Goal: Task Accomplishment & Management: Manage account settings

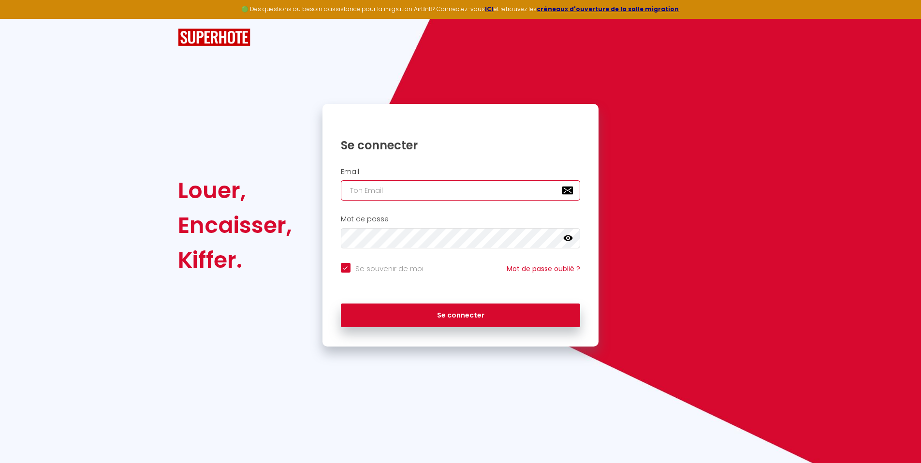
click at [452, 185] on input "email" at bounding box center [461, 190] width 240 height 20
click at [437, 185] on input "email" at bounding box center [461, 190] width 240 height 20
paste input "[EMAIL_ADDRESS][DOMAIN_NAME]"
type input "[EMAIL_ADDRESS][DOMAIN_NAME]"
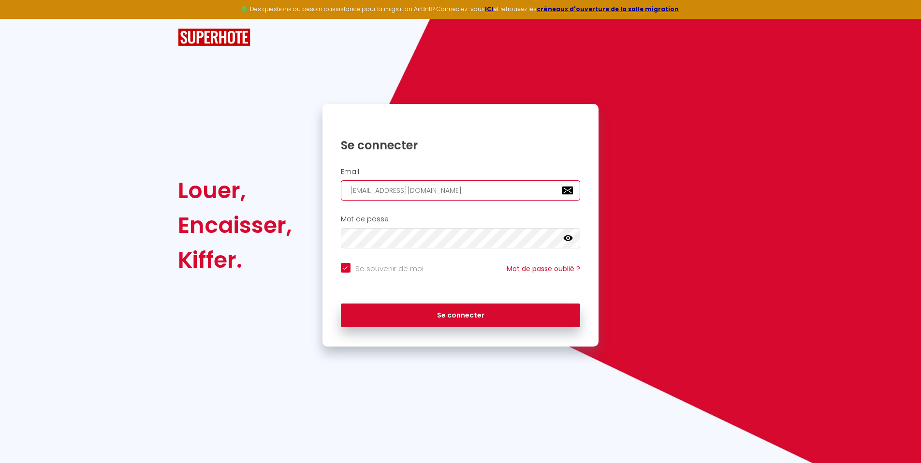
checkbox input "true"
type input "[EMAIL_ADDRESS][DOMAIN_NAME]"
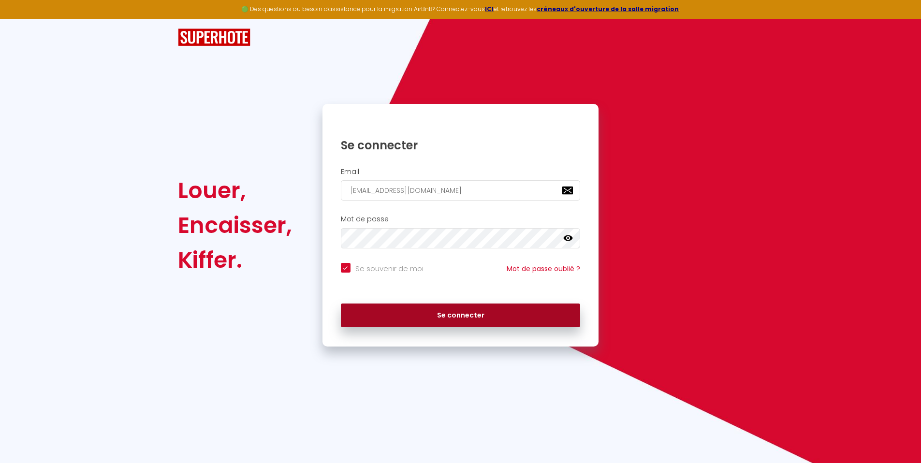
click at [387, 319] on button "Se connecter" at bounding box center [461, 316] width 240 height 24
checkbox input "true"
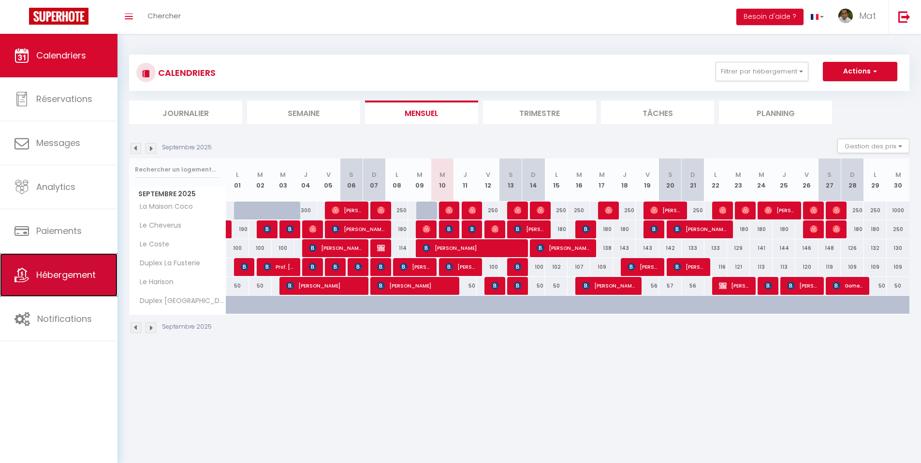
click at [72, 271] on span "Hébergement" at bounding box center [65, 275] width 59 height 12
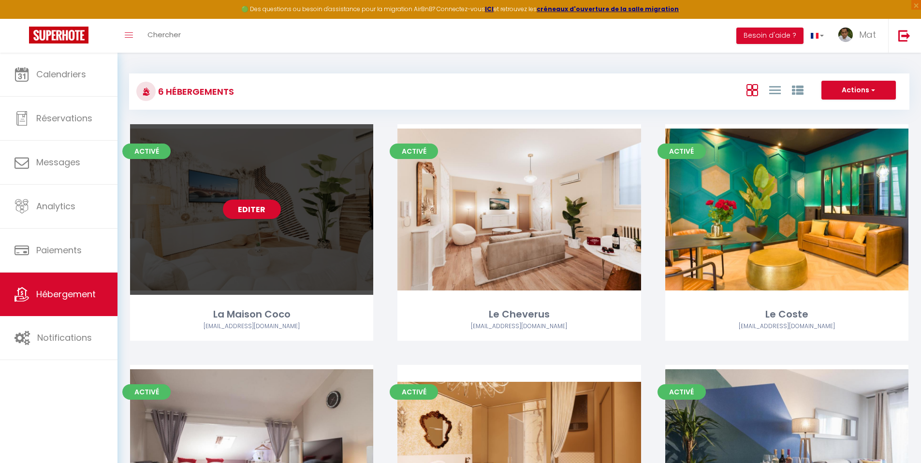
click at [275, 221] on div "Editer" at bounding box center [251, 209] width 243 height 171
click at [306, 204] on div "Editer" at bounding box center [251, 209] width 243 height 171
click at [251, 205] on link "Editer" at bounding box center [252, 209] width 58 height 19
click at [246, 212] on link "Editer" at bounding box center [252, 209] width 58 height 19
select select "3"
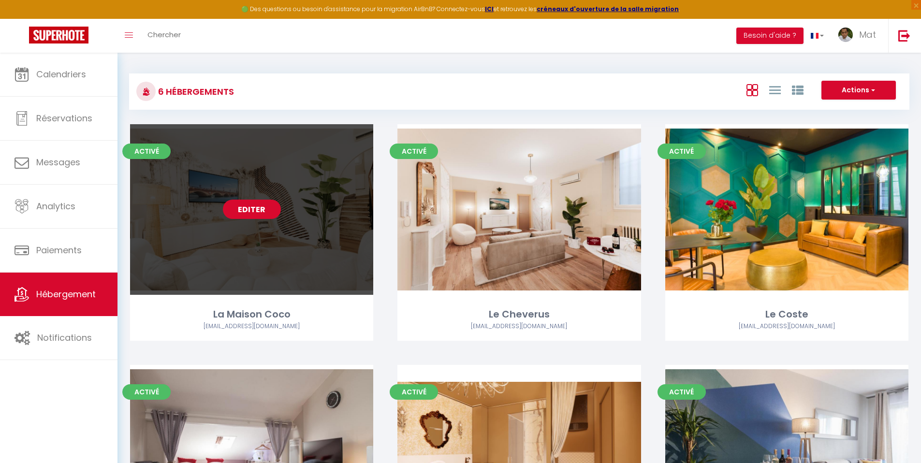
select select "2"
select select "1"
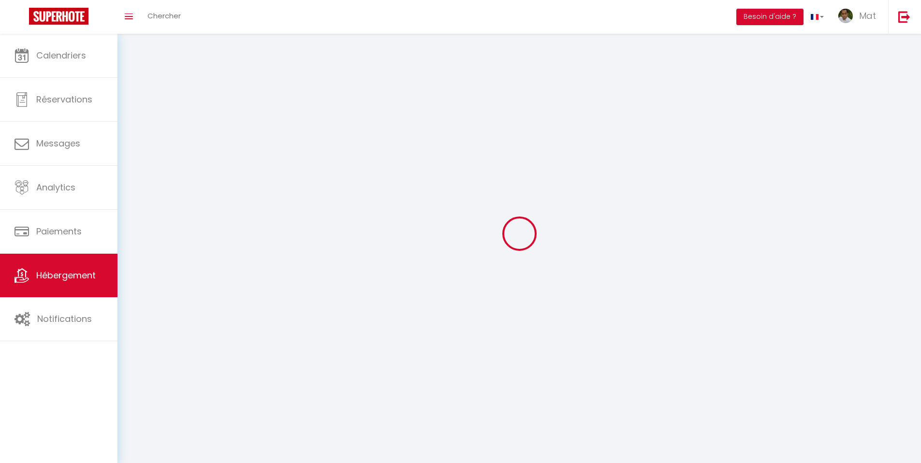
select select
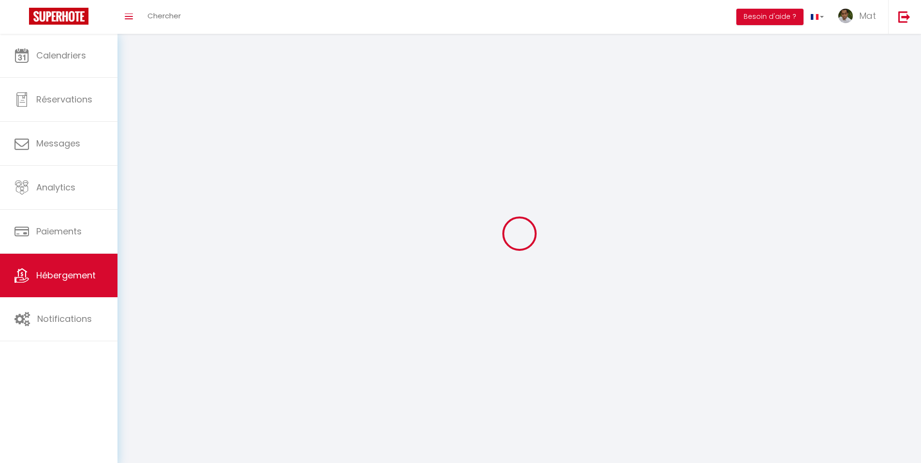
checkbox input "false"
select select
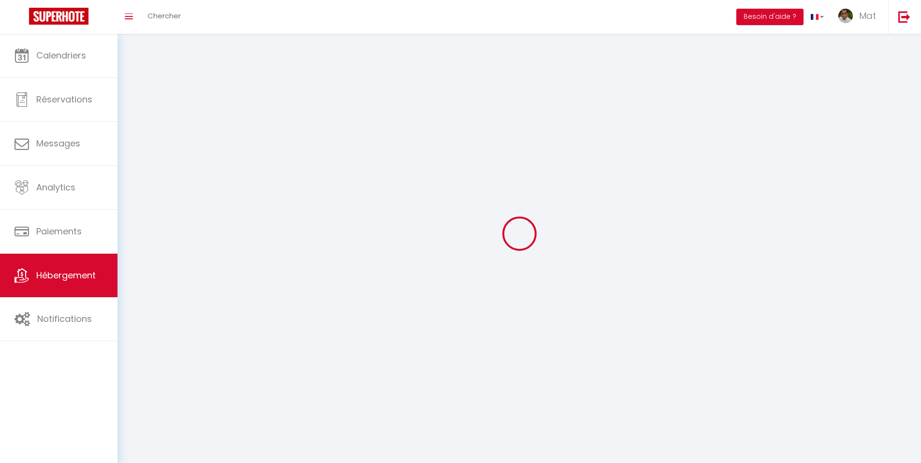
select select
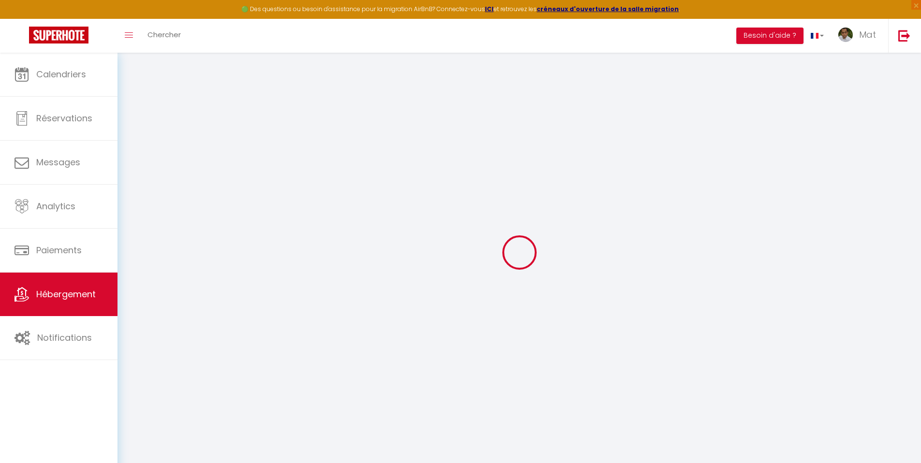
type input "Oups ! Les dates sélectionnées sont indisponibles."
type textarea "Malheureusement les dates sélectionnées sont indisponibles. Nous vous invitons …"
type input "44.8404372"
type input "-0.5860072"
checkbox input "true"
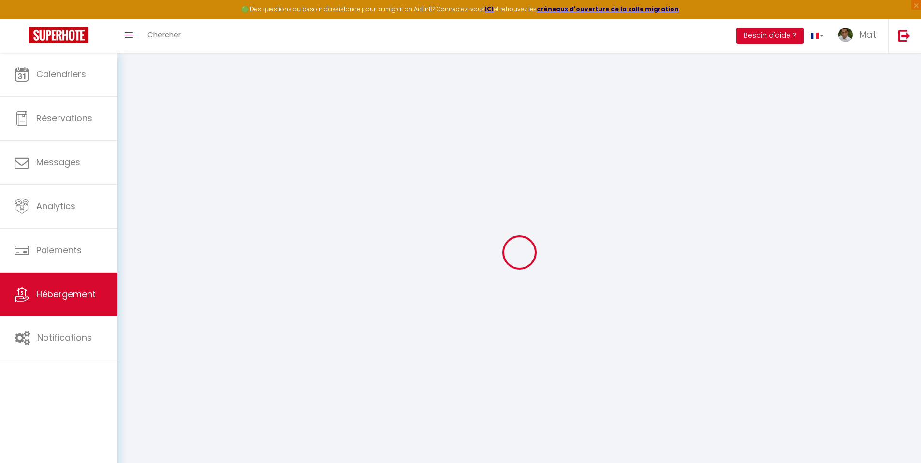
checkbox input "false"
checkbox input "true"
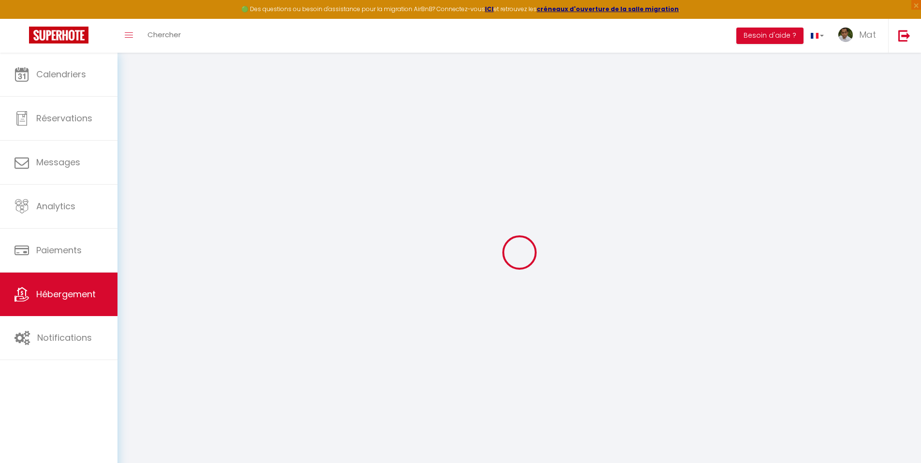
checkbox input "false"
checkbox input "true"
checkbox input "false"
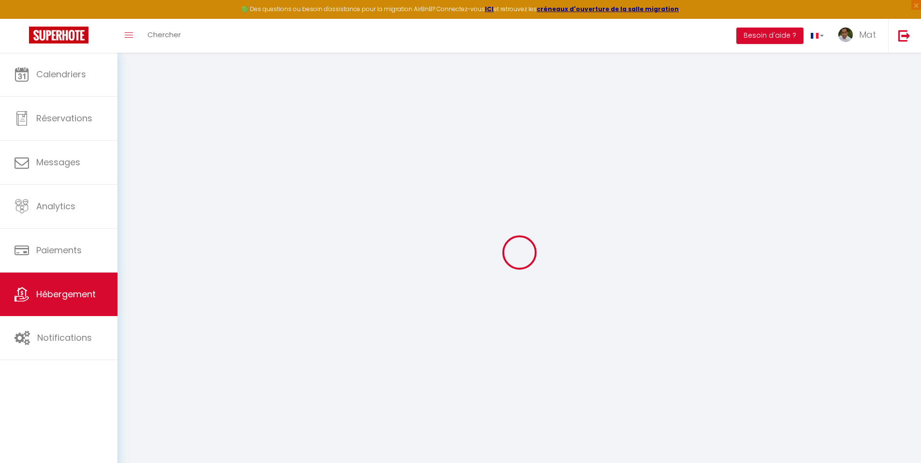
select select "17:00"
select select "23:30"
select select "10:00"
select select "30"
select select "120"
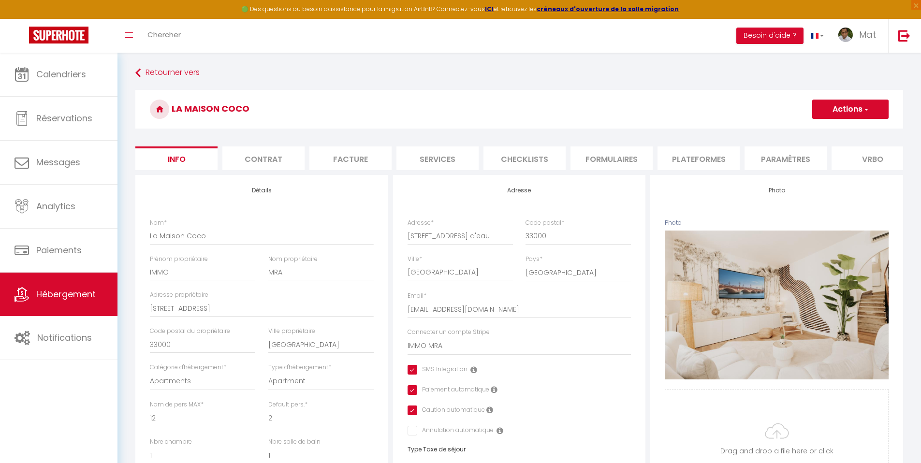
checkbox input "true"
checkbox input "false"
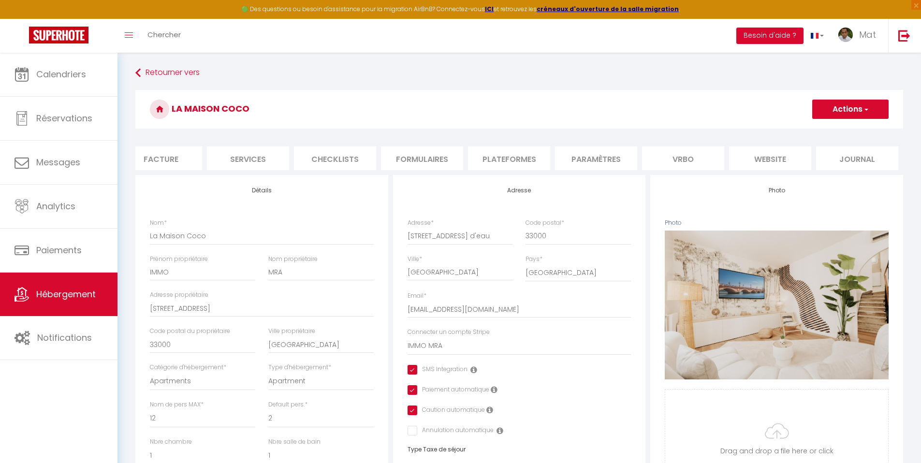
click at [766, 156] on li "website" at bounding box center [770, 158] width 82 height 24
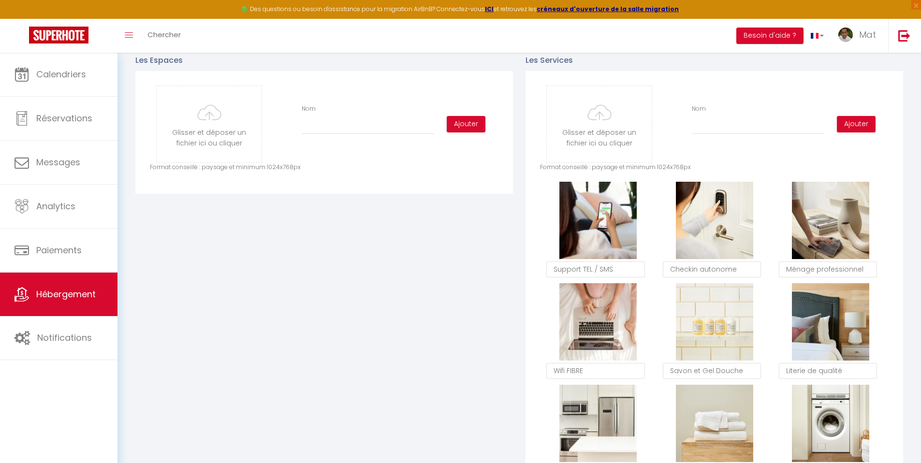
scroll to position [347, 0]
